Goal: Use online tool/utility: Utilize a website feature to perform a specific function

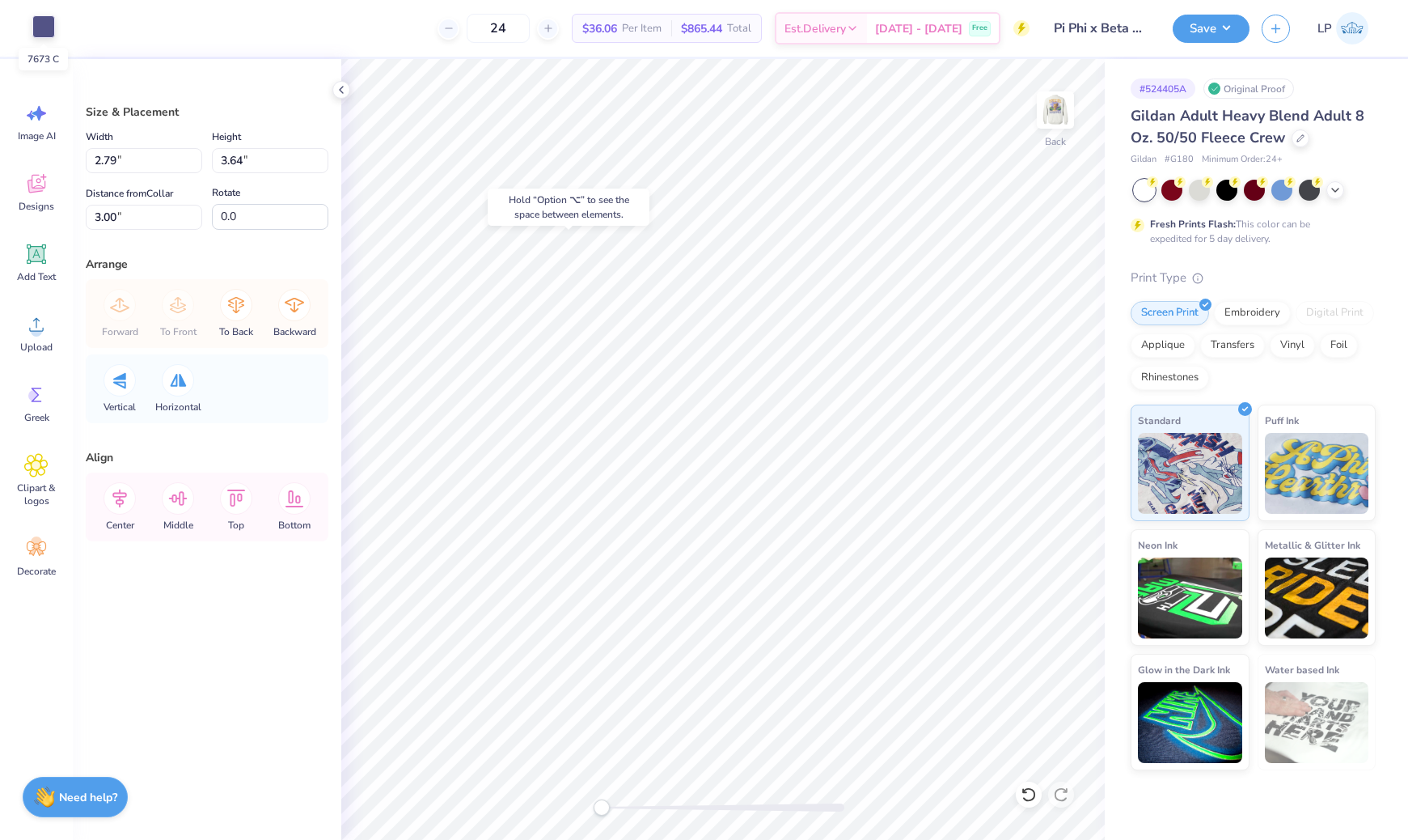
click at [47, 31] on div at bounding box center [43, 26] width 23 height 23
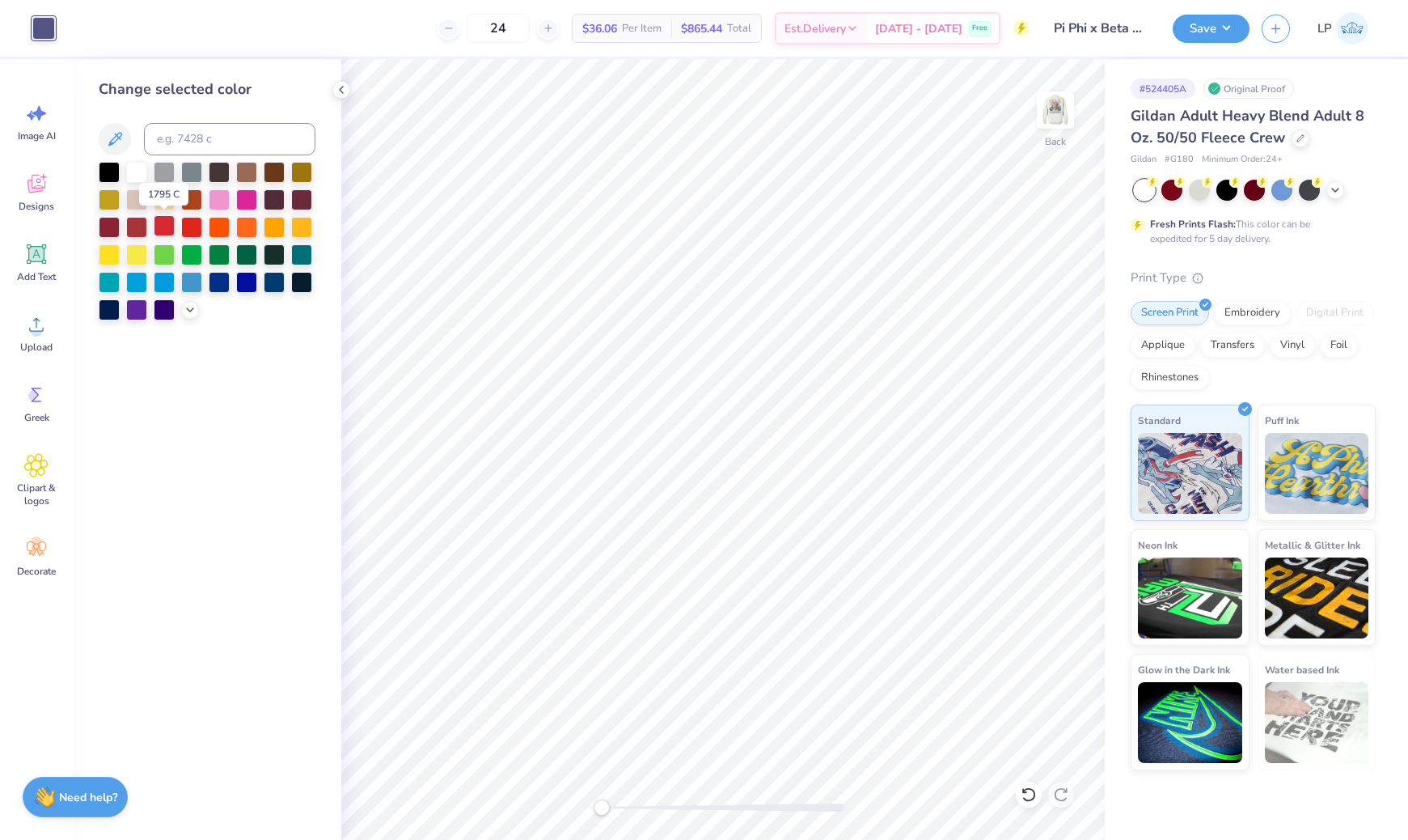
click at [167, 227] on div at bounding box center [164, 225] width 21 height 21
click at [188, 227] on div at bounding box center [191, 225] width 21 height 21
click at [101, 169] on div at bounding box center [109, 170] width 21 height 21
click at [1065, 117] on img at bounding box center [1055, 110] width 64 height 64
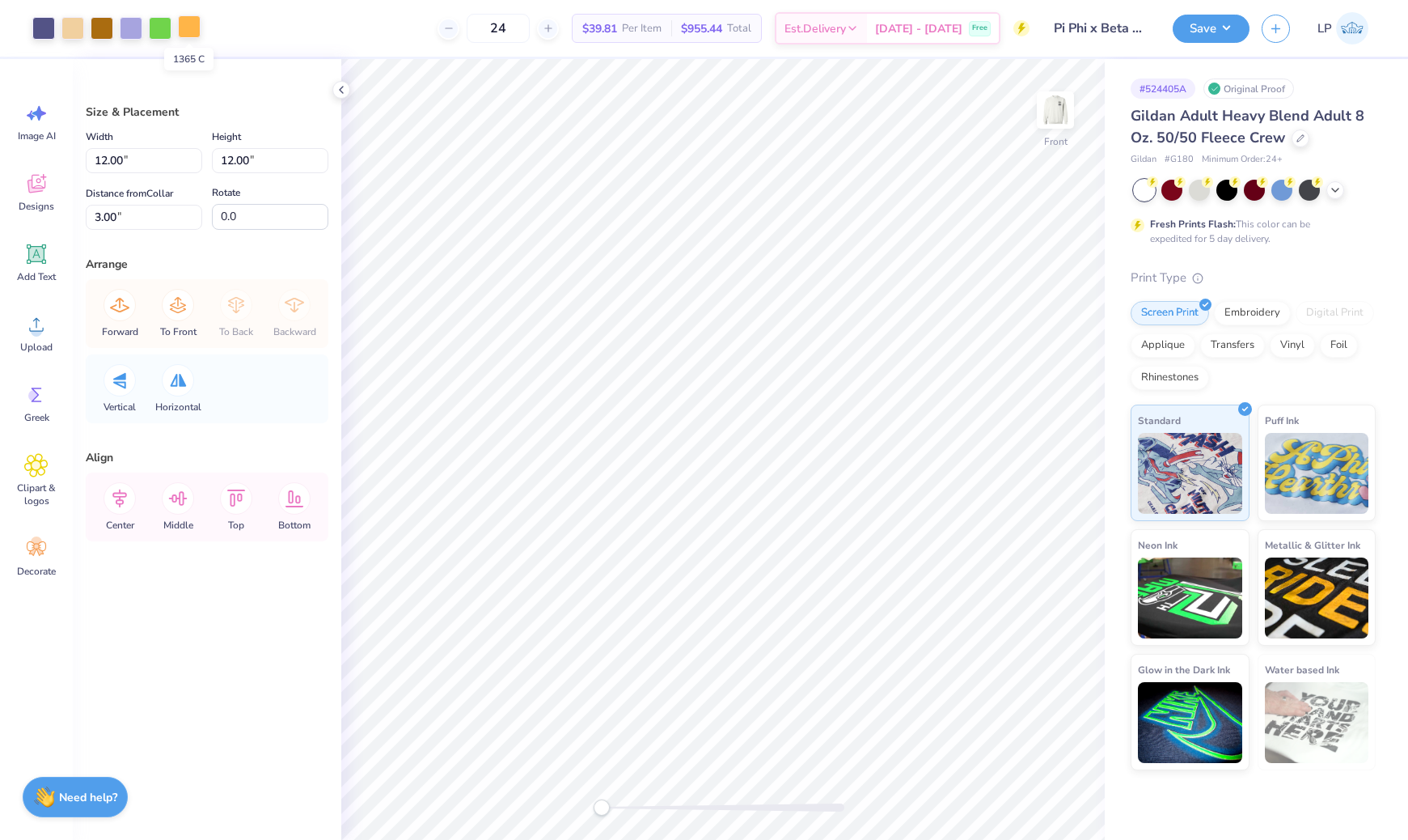
click at [190, 30] on div at bounding box center [188, 26] width 23 height 23
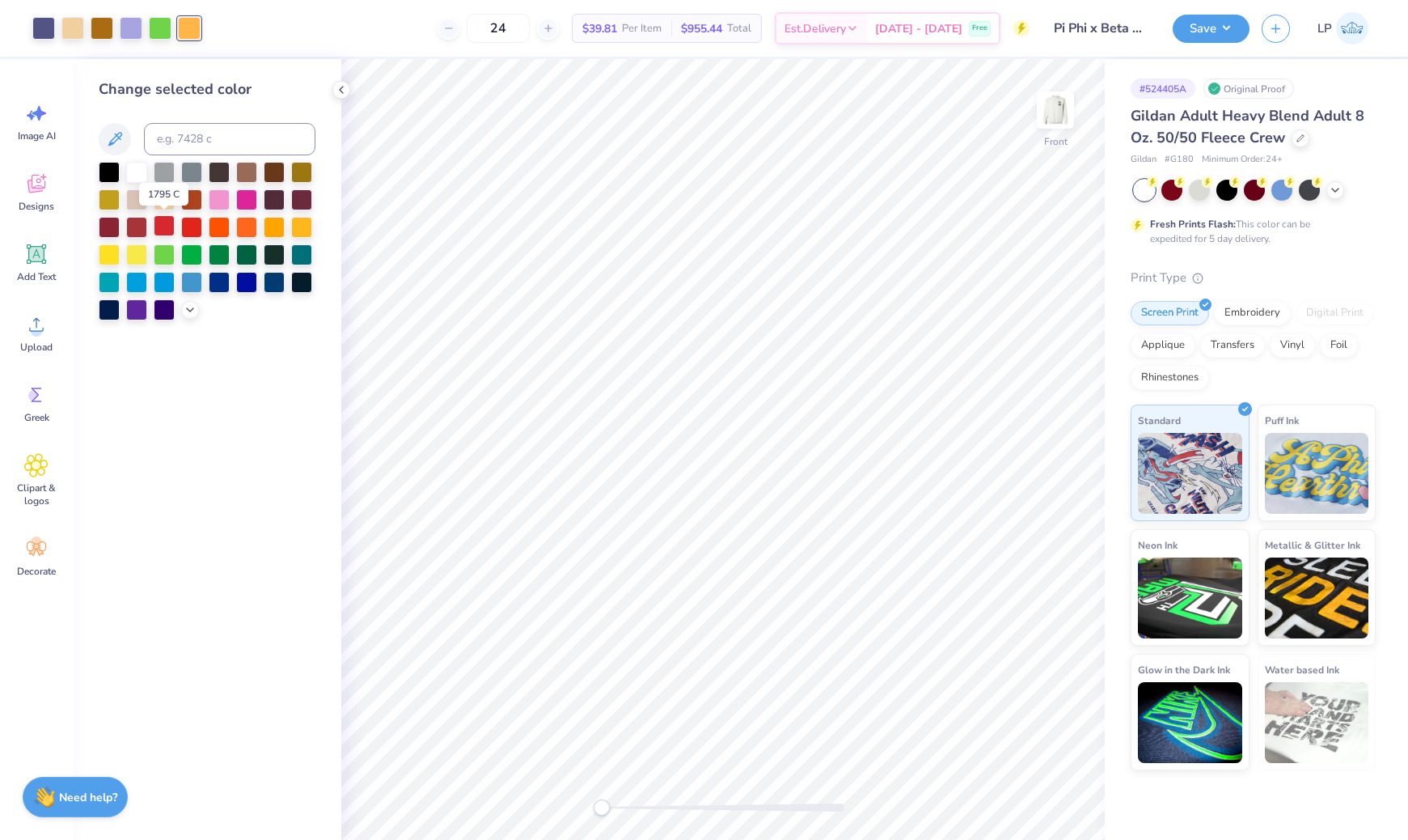
click at [162, 227] on div at bounding box center [164, 225] width 21 height 21
click at [114, 173] on div at bounding box center [109, 170] width 21 height 21
click at [1029, 787] on icon at bounding box center [1027, 795] width 14 height 14
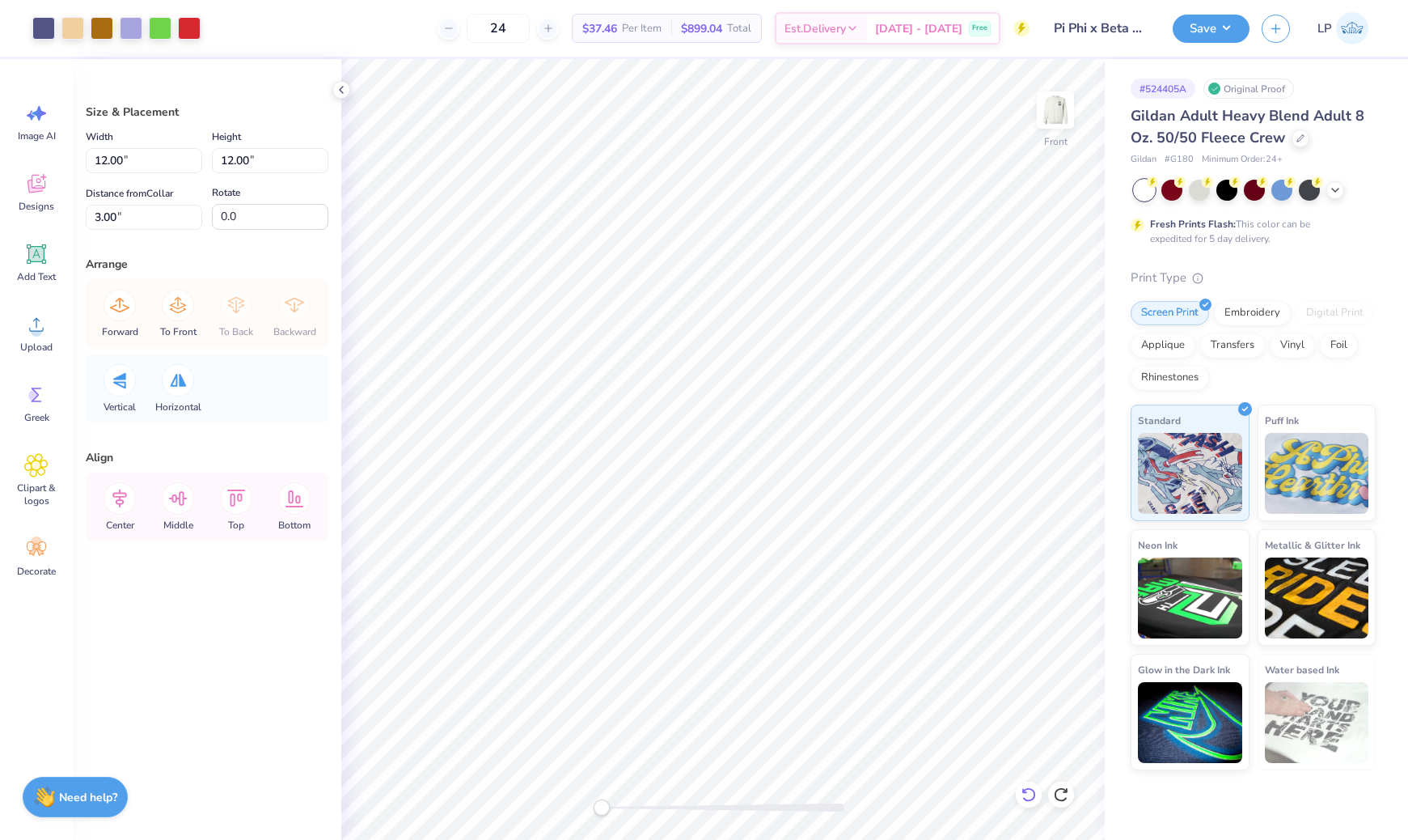
click at [1029, 787] on icon at bounding box center [1027, 795] width 14 height 14
click at [130, 28] on div at bounding box center [130, 26] width 23 height 23
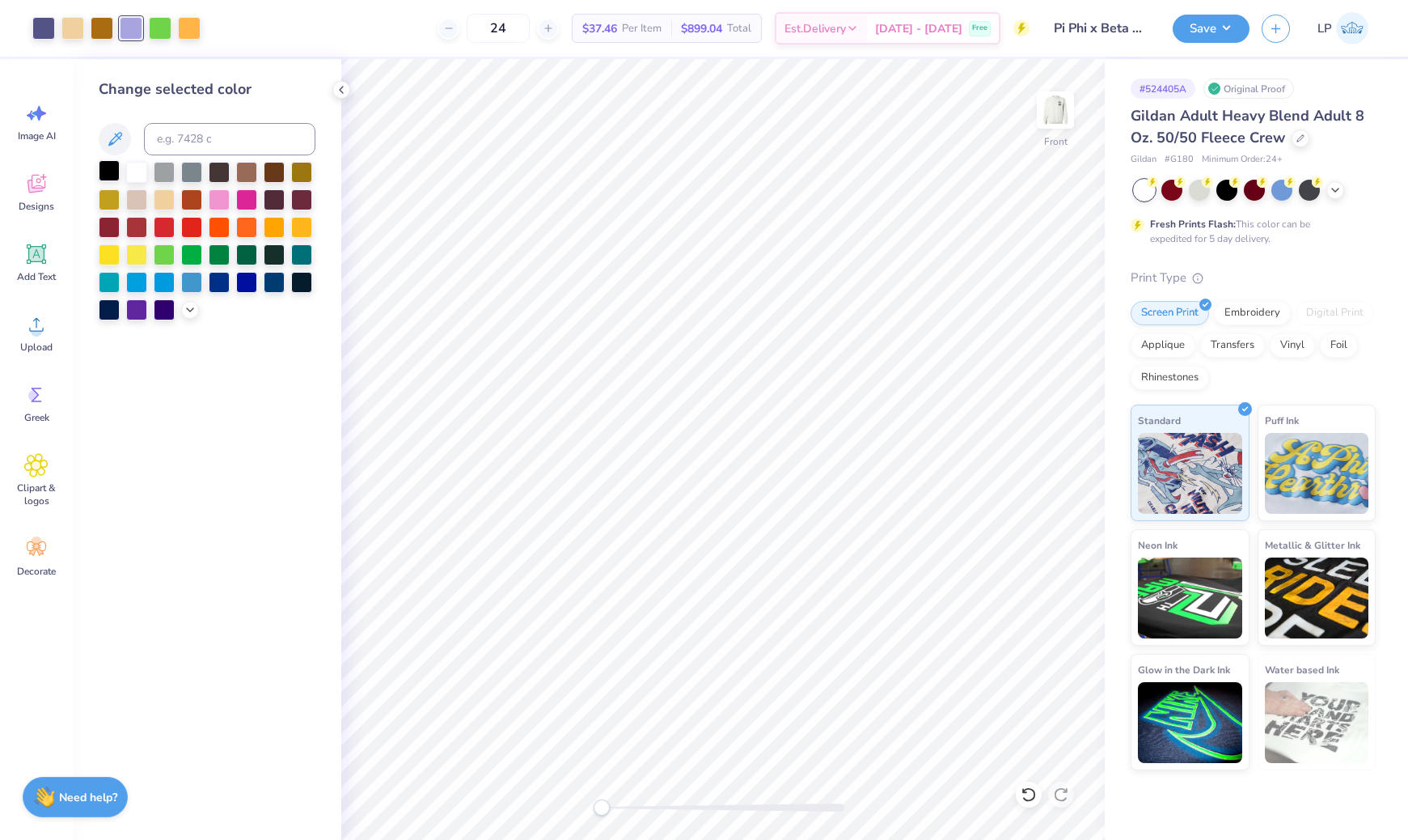
click at [111, 173] on div at bounding box center [109, 170] width 21 height 21
click at [134, 168] on div at bounding box center [136, 170] width 21 height 21
click at [272, 173] on div at bounding box center [274, 170] width 21 height 21
click at [221, 174] on div at bounding box center [218, 170] width 21 height 21
click at [42, 26] on div at bounding box center [43, 26] width 23 height 23
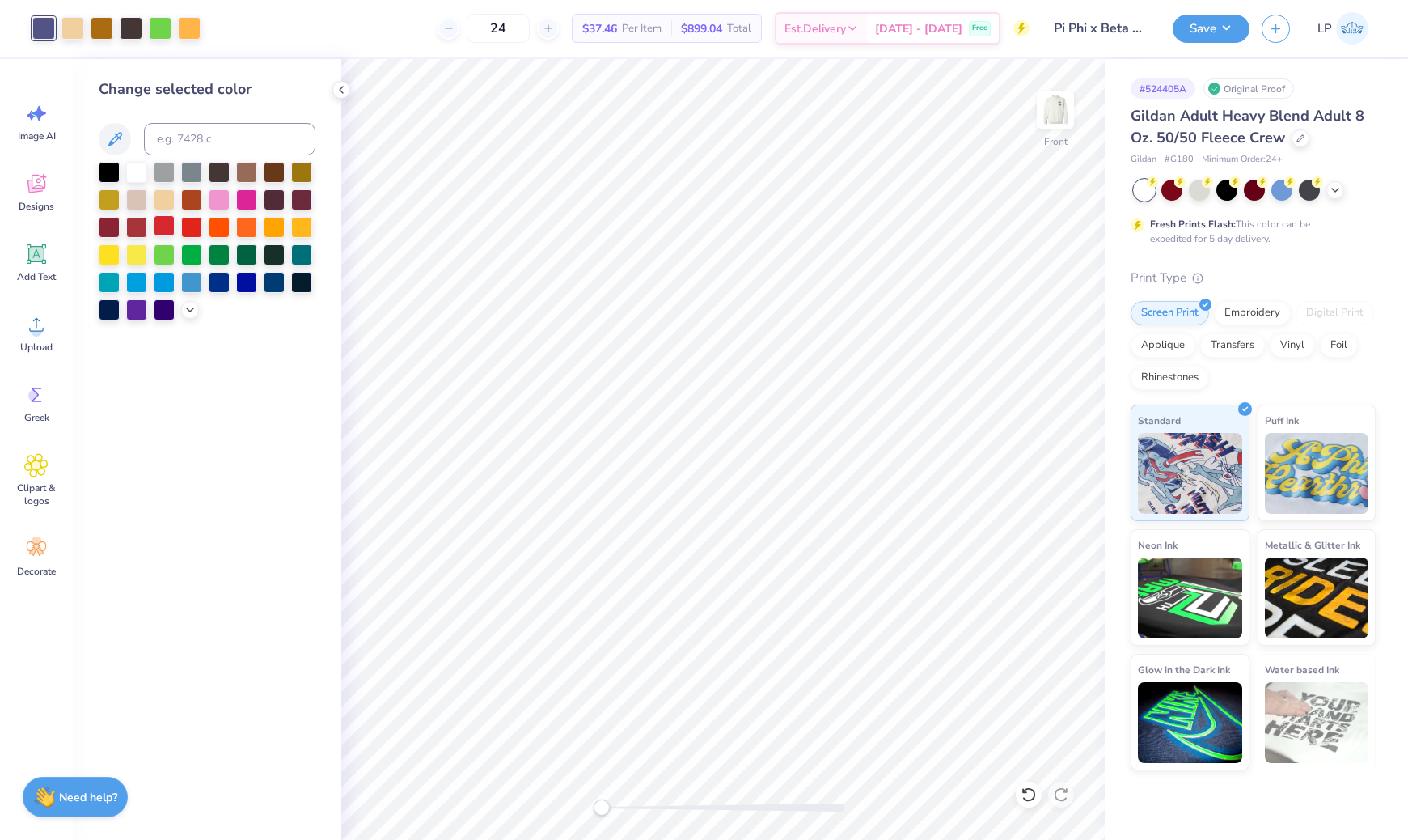
click at [169, 230] on div at bounding box center [164, 225] width 21 height 21
click at [110, 172] on div at bounding box center [109, 170] width 21 height 21
click at [119, 131] on icon at bounding box center [114, 139] width 19 height 19
click at [168, 142] on input at bounding box center [229, 140] width 171 height 33
click at [166, 229] on div at bounding box center [164, 225] width 21 height 21
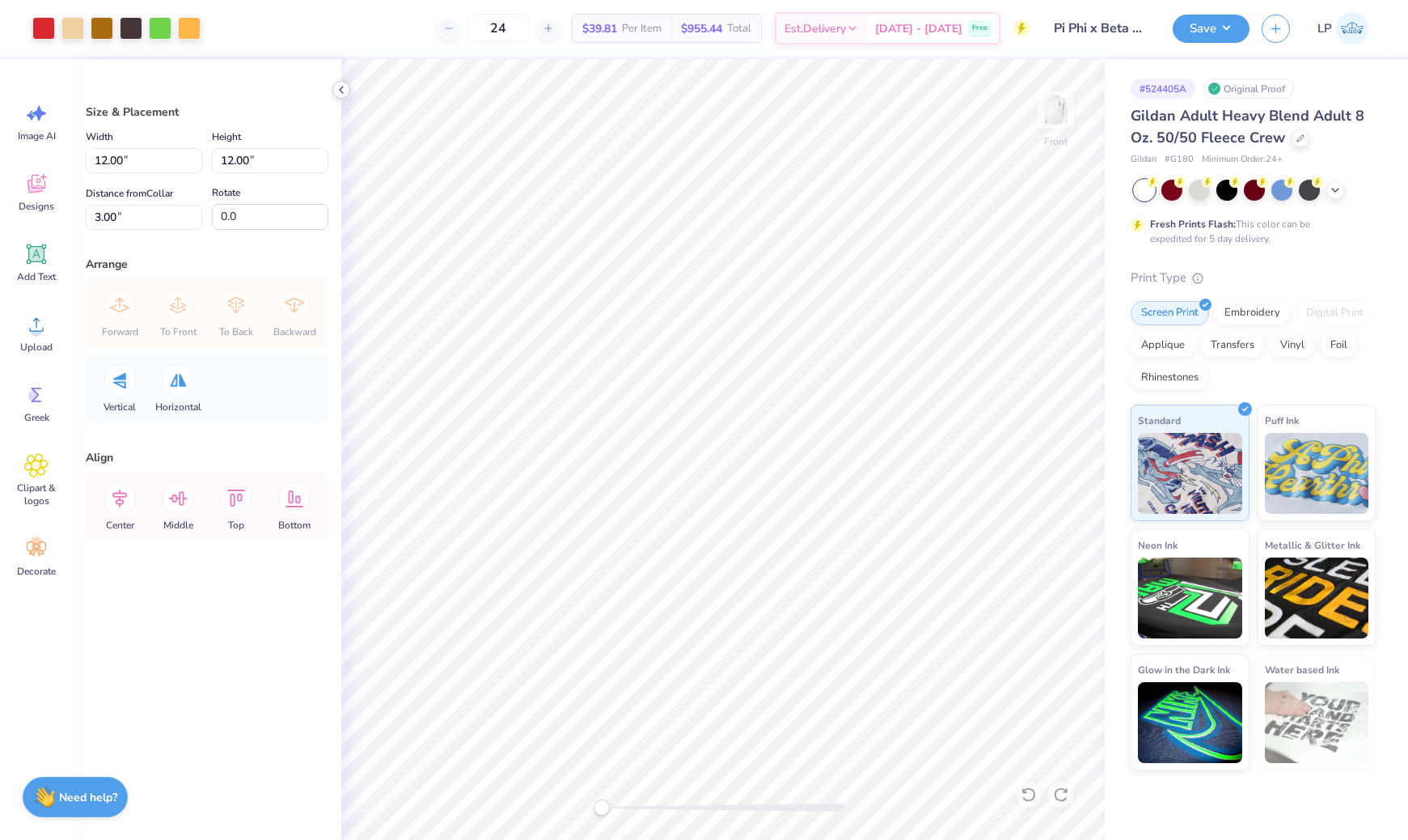
click at [341, 85] on icon at bounding box center [342, 90] width 13 height 13
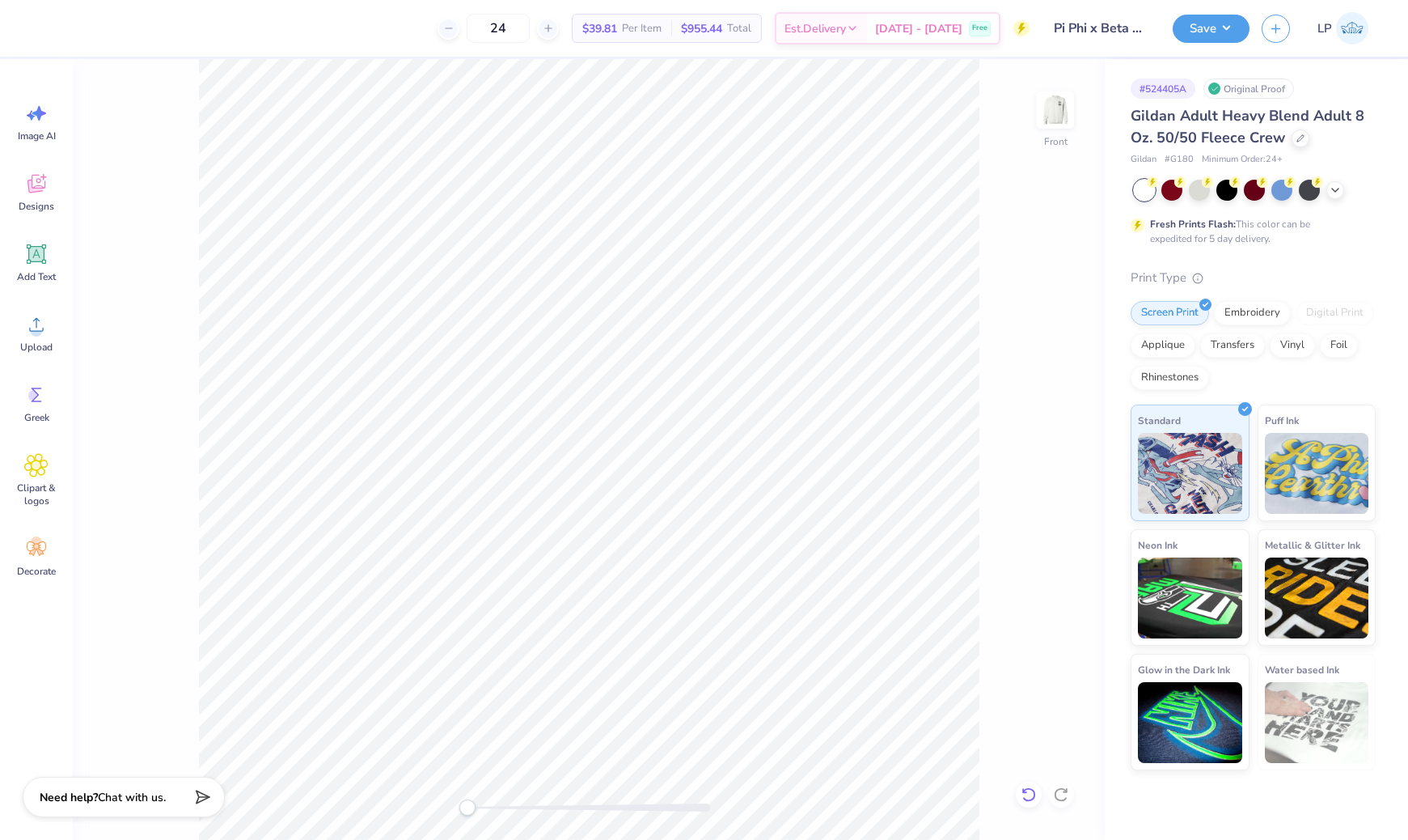
click at [1029, 787] on icon at bounding box center [1028, 795] width 16 height 16
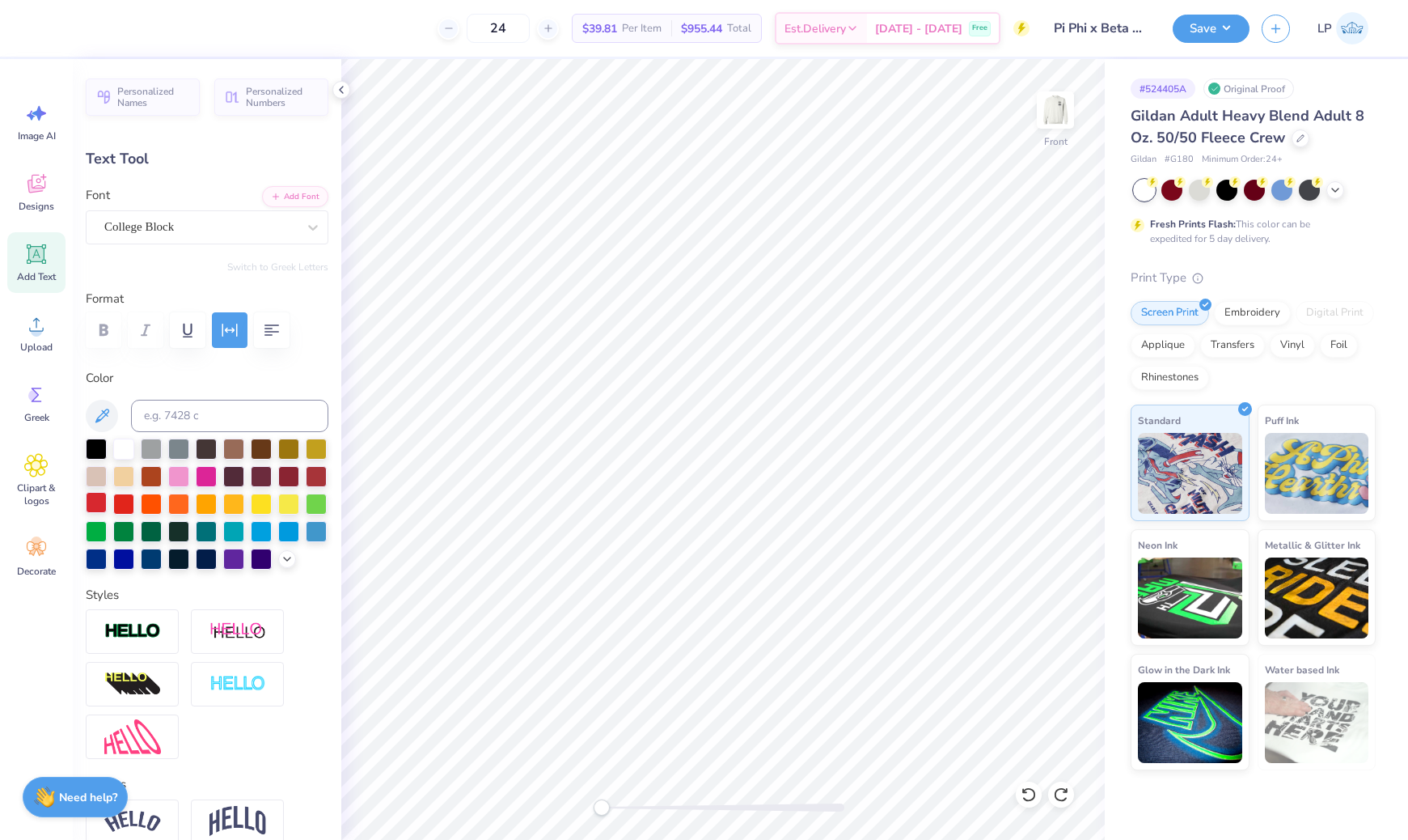
click at [101, 501] on div at bounding box center [96, 502] width 21 height 21
type input "11.50"
type input "1.01"
type input "15.32"
click at [99, 508] on div at bounding box center [96, 502] width 21 height 21
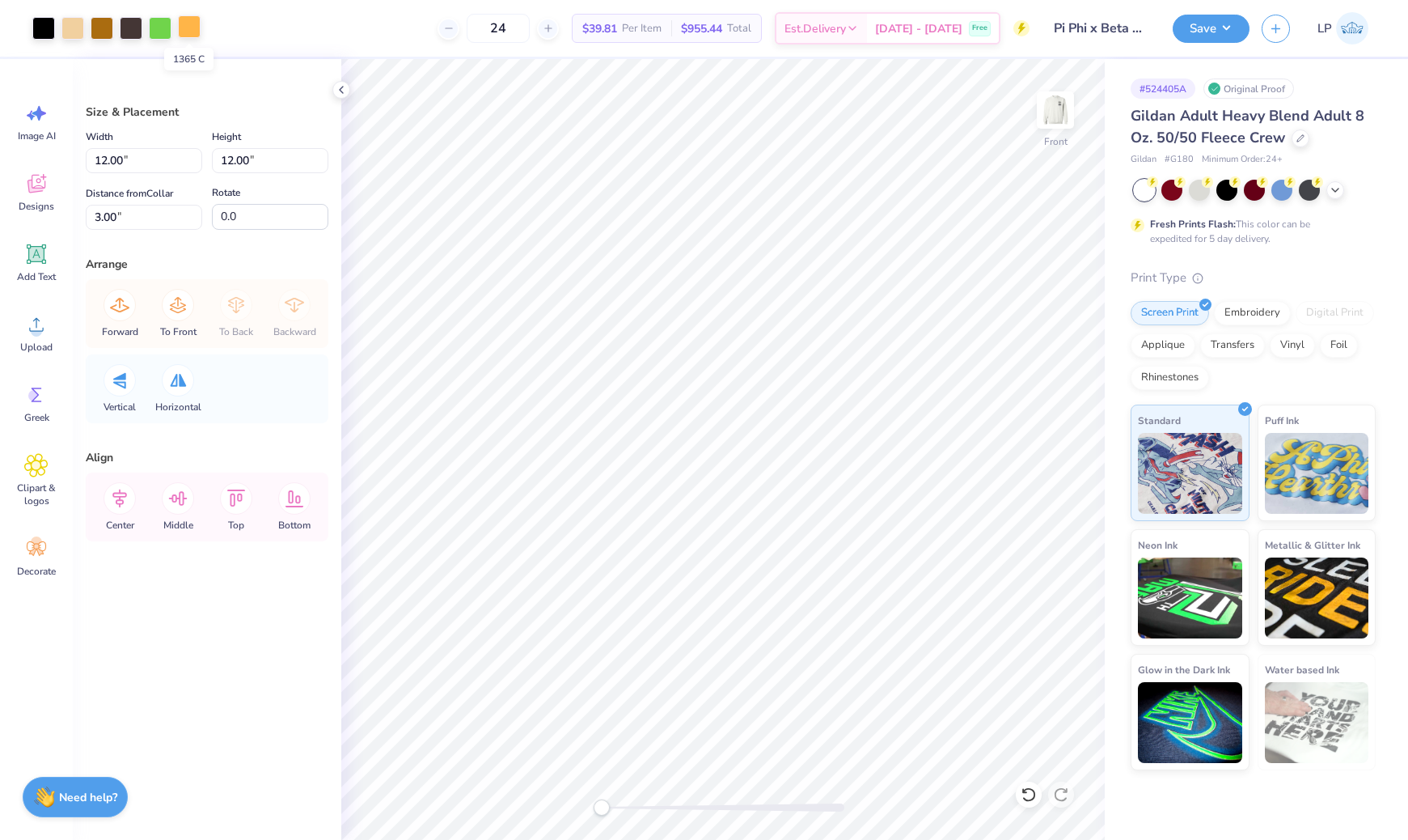
click at [189, 33] on div at bounding box center [188, 26] width 23 height 23
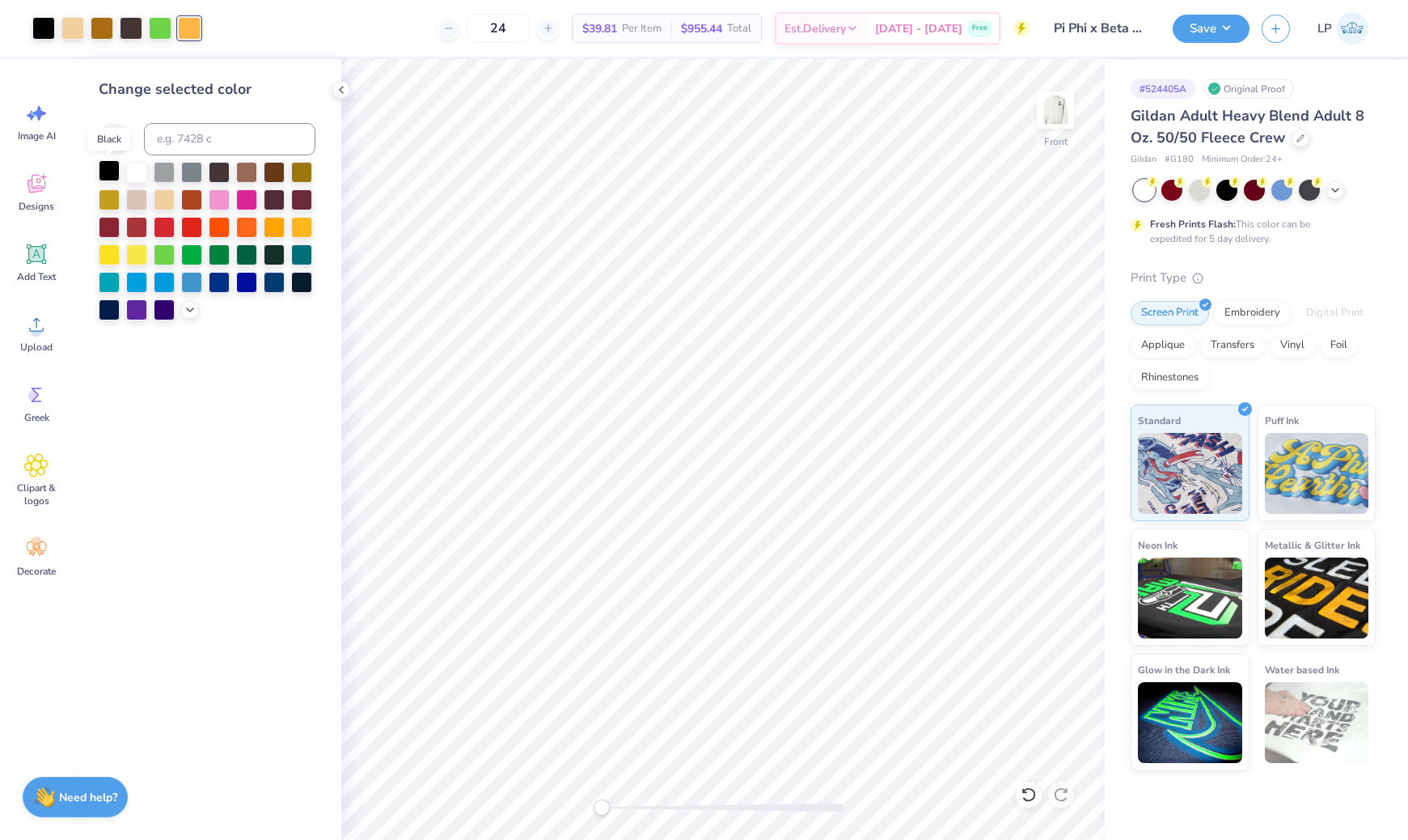
click at [107, 169] on div at bounding box center [109, 170] width 21 height 21
click at [1029, 795] on icon at bounding box center [1028, 795] width 16 height 16
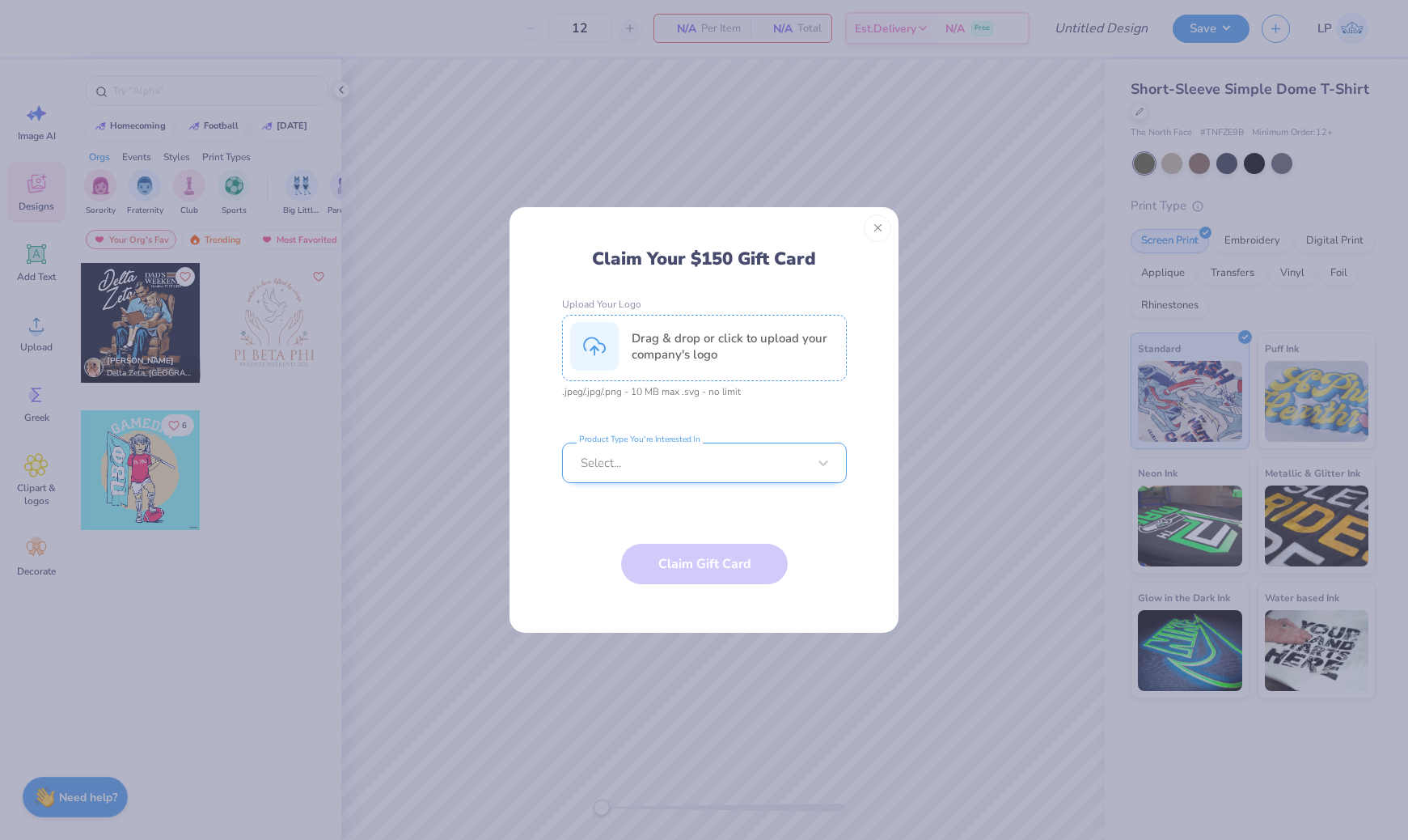
click at [698, 456] on div at bounding box center [694, 463] width 227 height 18
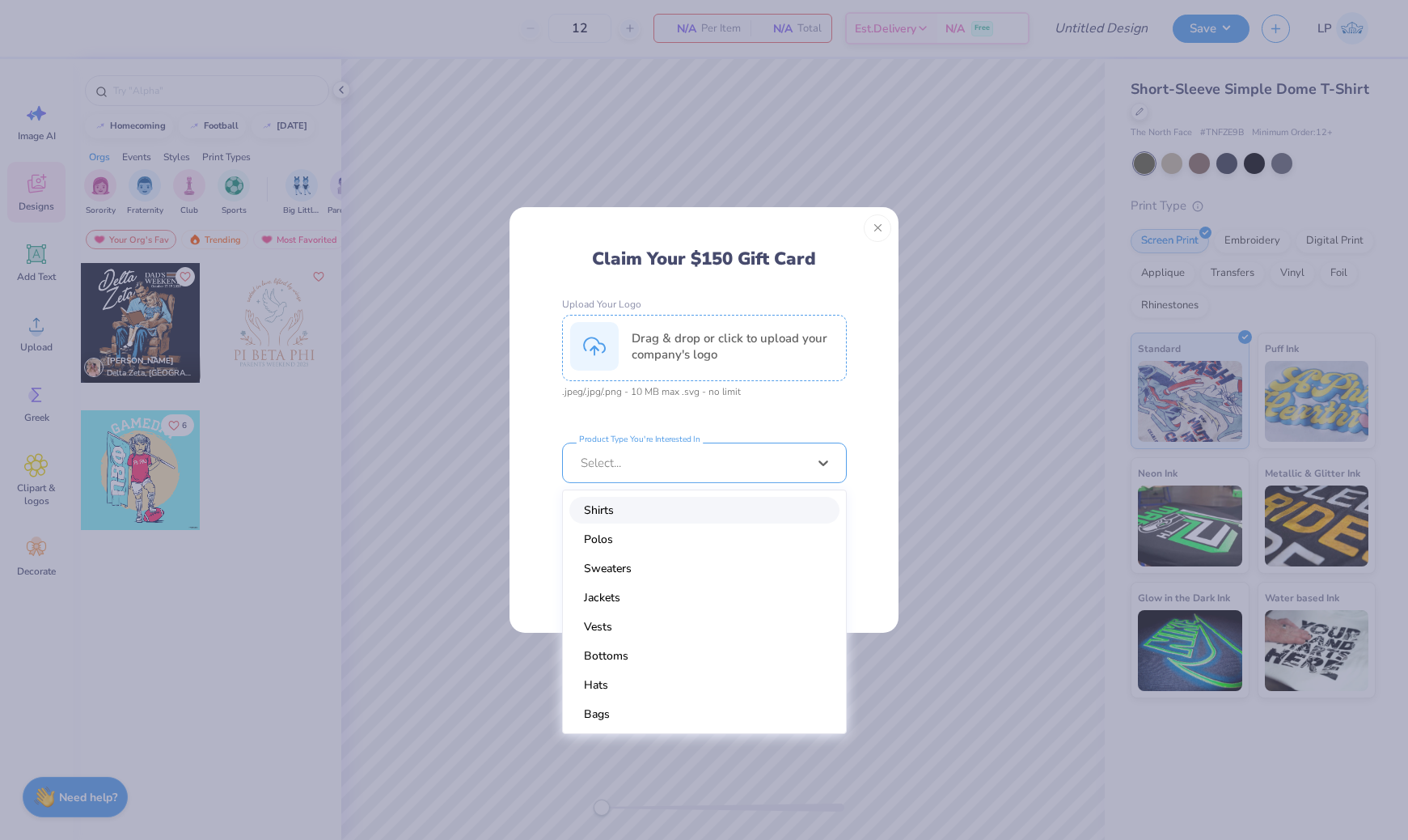
click at [747, 418] on form "Upload Your Logo Drag & drop or click to upload your company's logo .jpeg/.jpg/…" at bounding box center [704, 456] width 284 height 315
